Goal: Task Accomplishment & Management: Complete application form

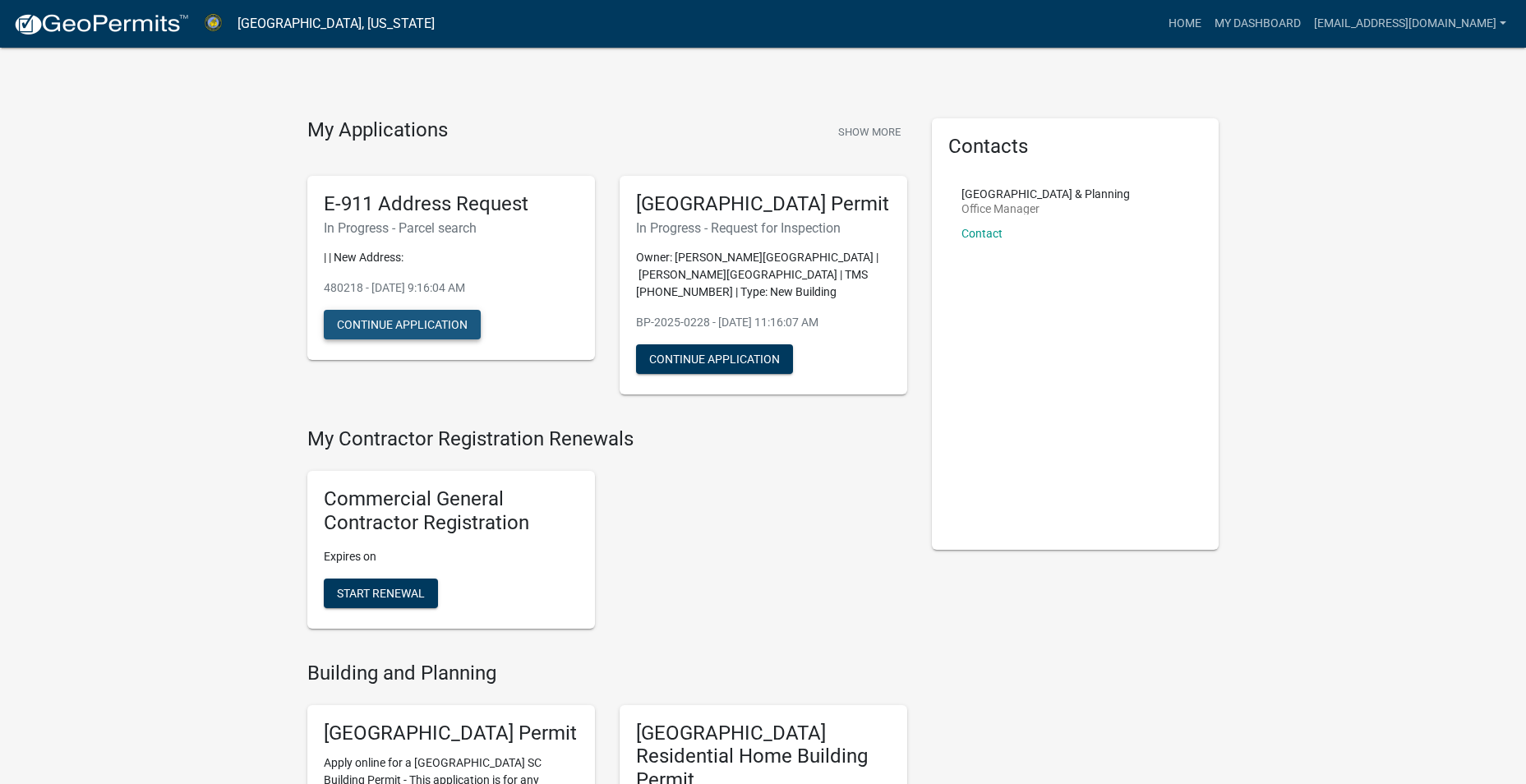
click at [392, 318] on button "Continue Application" at bounding box center [403, 324] width 157 height 30
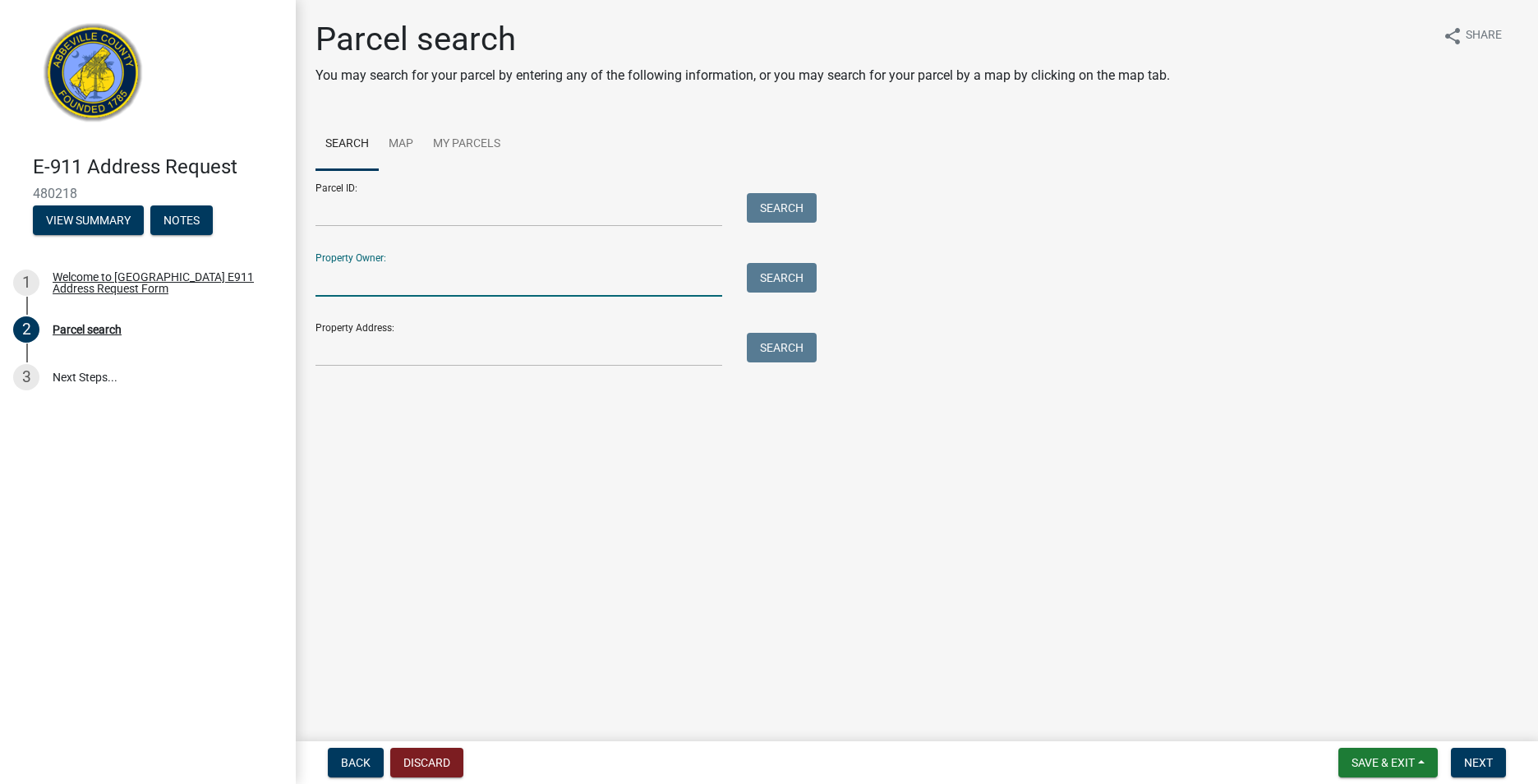
click at [444, 294] on input "Property Owner:" at bounding box center [519, 280] width 407 height 34
click at [365, 268] on input "Property Owner:" at bounding box center [519, 280] width 407 height 34
type input "[PERSON_NAME]"
click at [768, 272] on button "Search" at bounding box center [781, 278] width 69 height 30
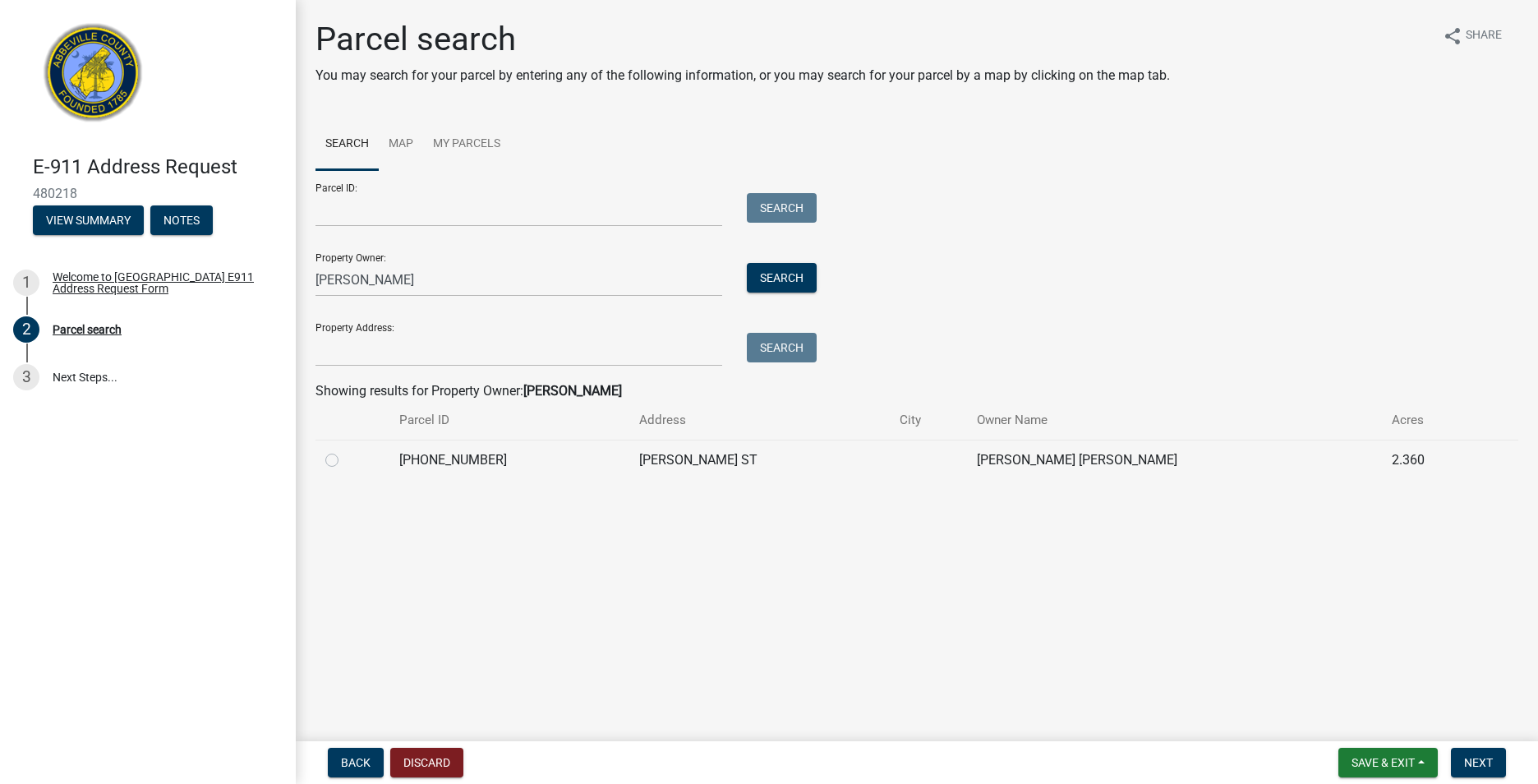
click at [340, 463] on div at bounding box center [352, 460] width 55 height 20
click at [345, 450] on label at bounding box center [345, 450] width 0 height 0
click at [345, 461] on input "radio" at bounding box center [350, 455] width 11 height 11
radio input "true"
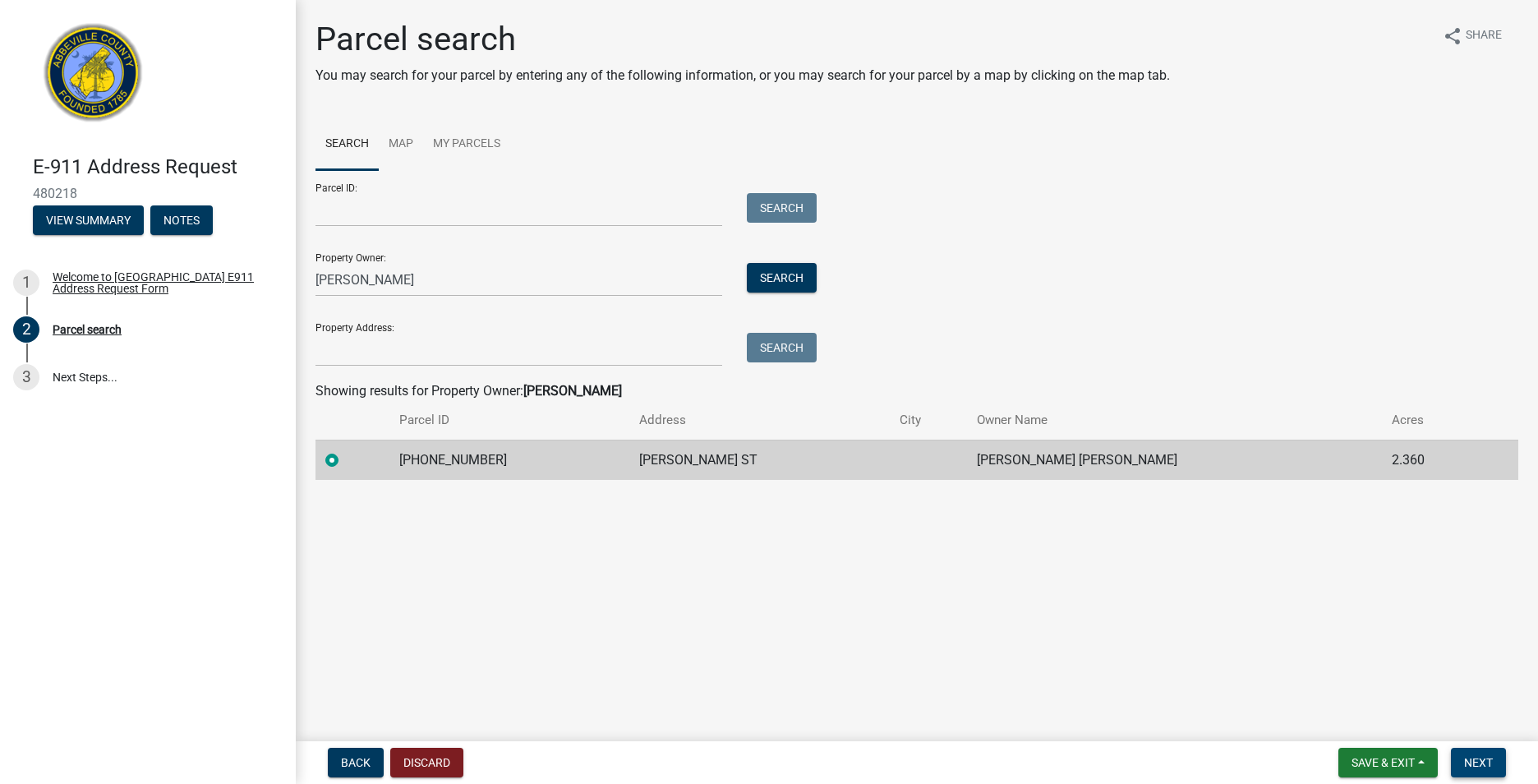
click at [1477, 744] on nav "Back Discard Save & Exit Save Save & Exit Next" at bounding box center [916, 762] width 1242 height 43
click at [1495, 761] on button "Next" at bounding box center [1479, 762] width 56 height 30
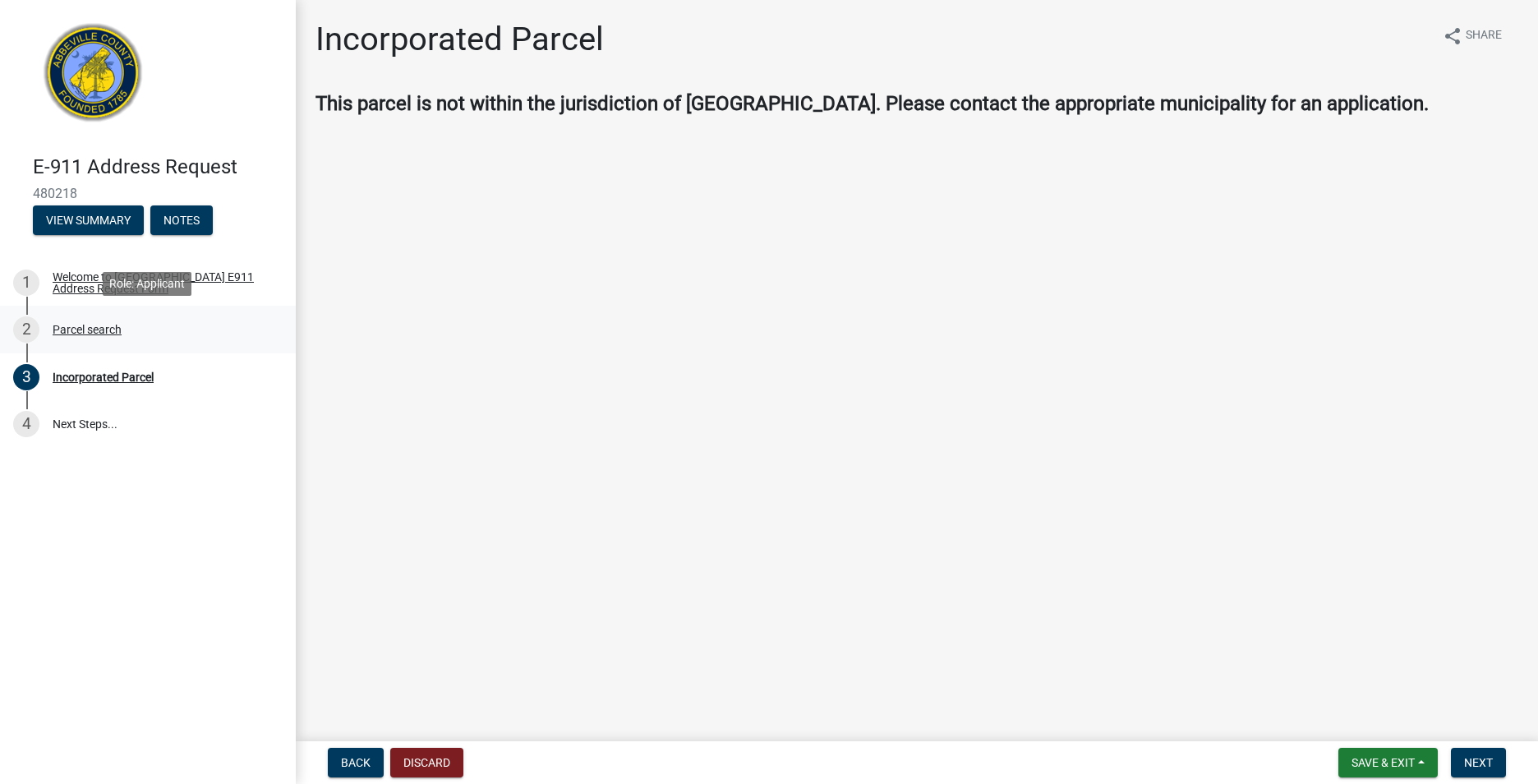
click at [90, 324] on div "Parcel search" at bounding box center [87, 330] width 69 height 12
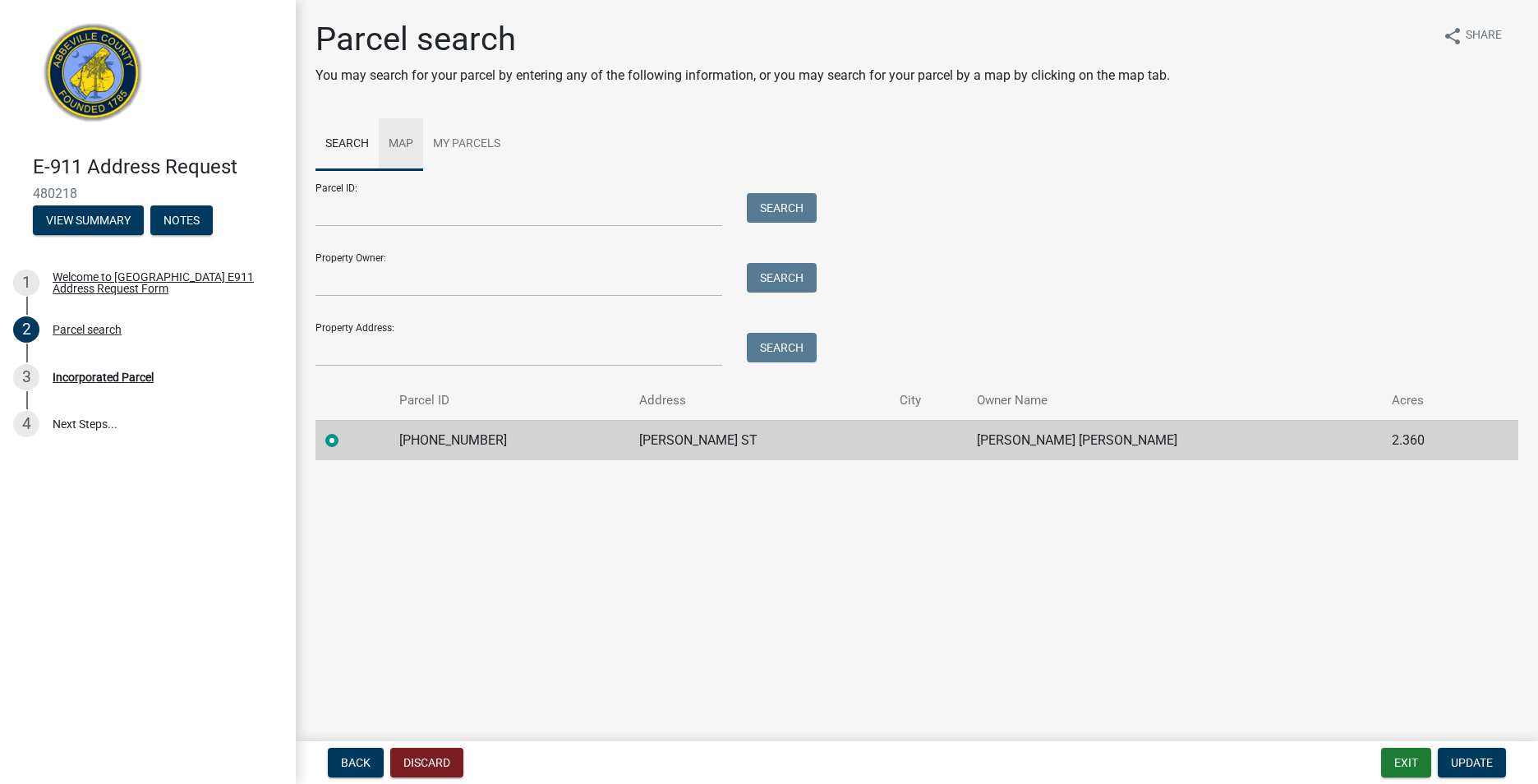
click at [401, 145] on link "Map" at bounding box center [401, 144] width 45 height 53
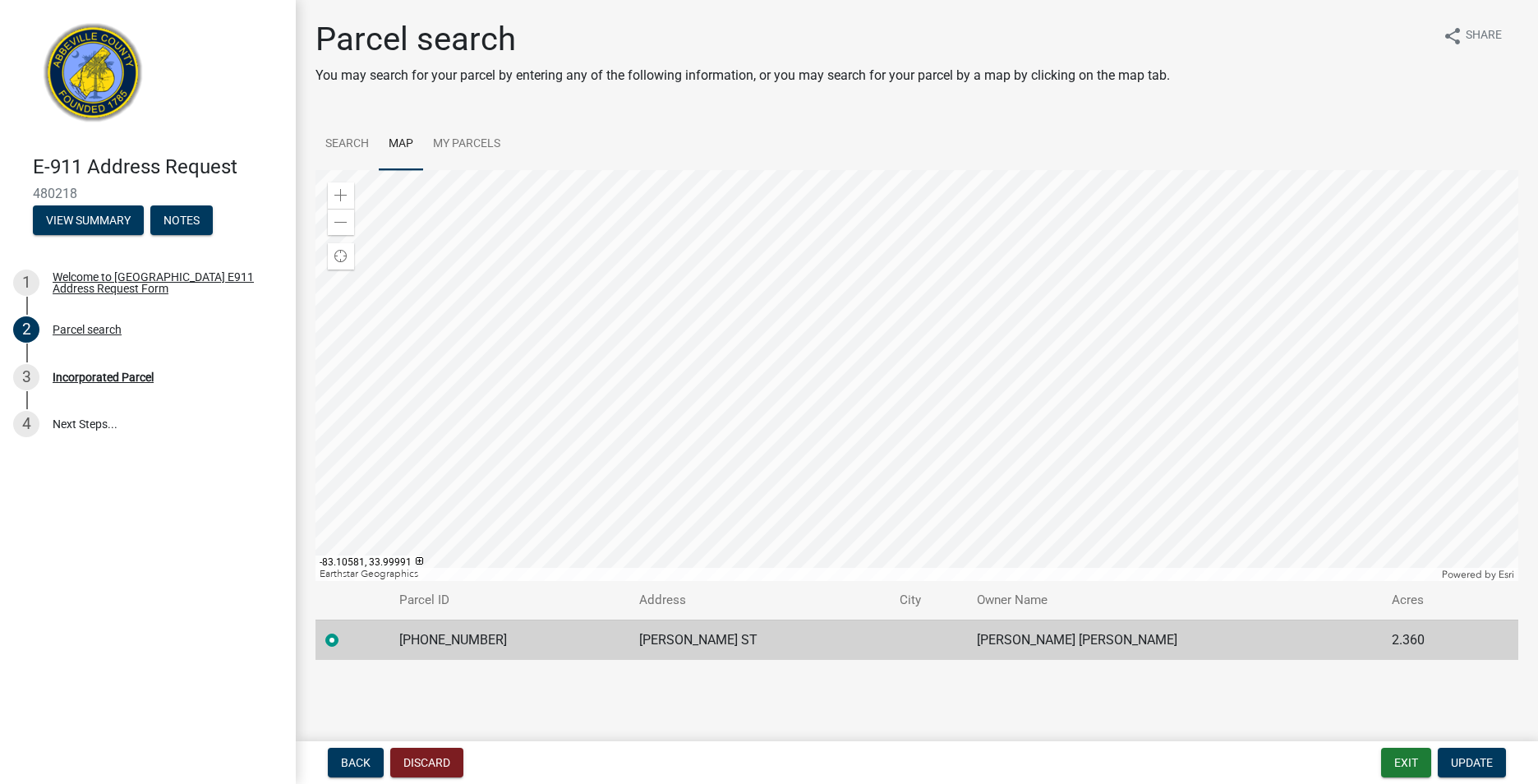
click at [415, 635] on td "[PHONE_NUMBER]" at bounding box center [510, 639] width 240 height 41
click at [345, 630] on label at bounding box center [345, 630] width 0 height 0
click at [345, 640] on input "radio" at bounding box center [350, 635] width 11 height 11
click at [488, 133] on link "My Parcels" at bounding box center [467, 144] width 87 height 53
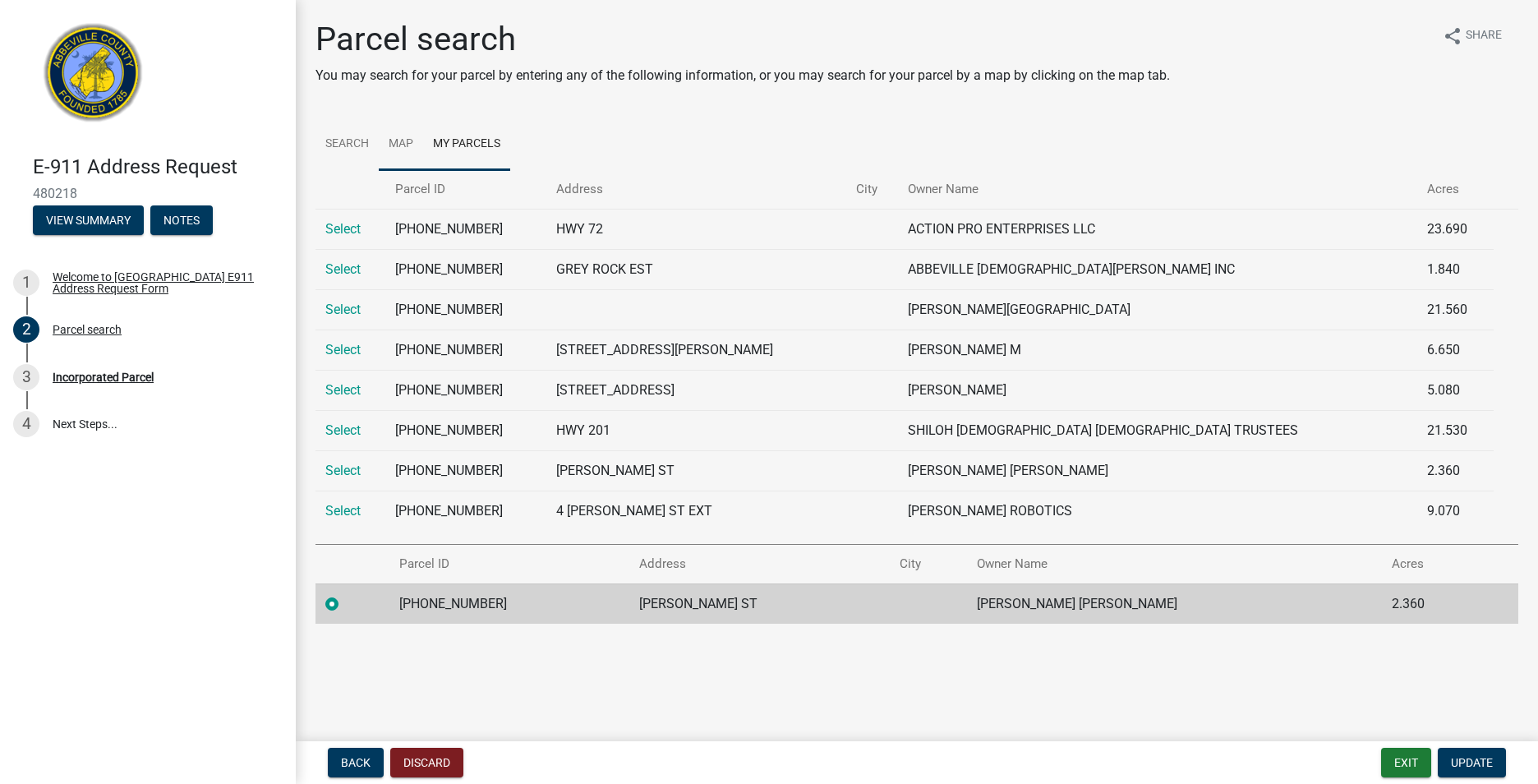
click at [401, 134] on link "Map" at bounding box center [401, 144] width 45 height 53
